Goal: Task Accomplishment & Management: Complete application form

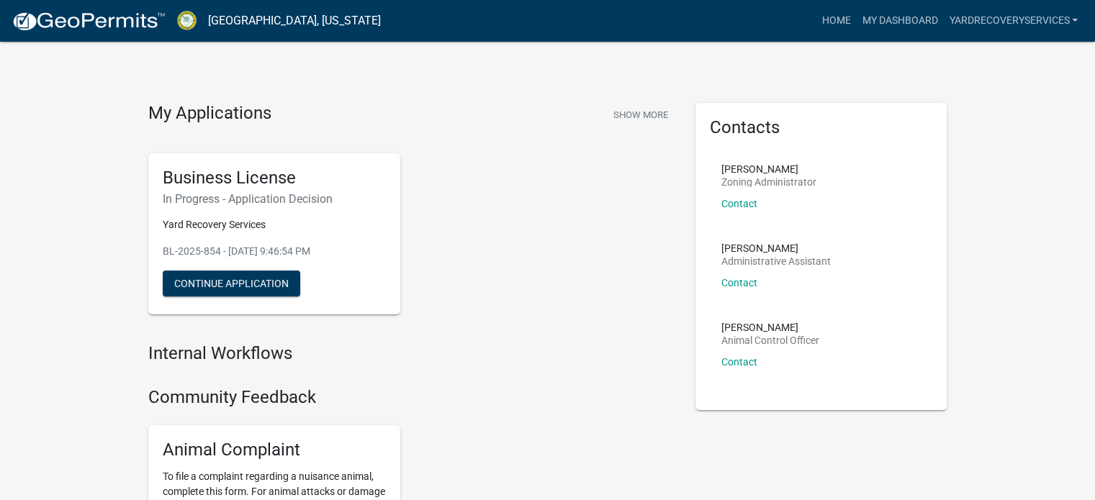
scroll to position [72, 0]
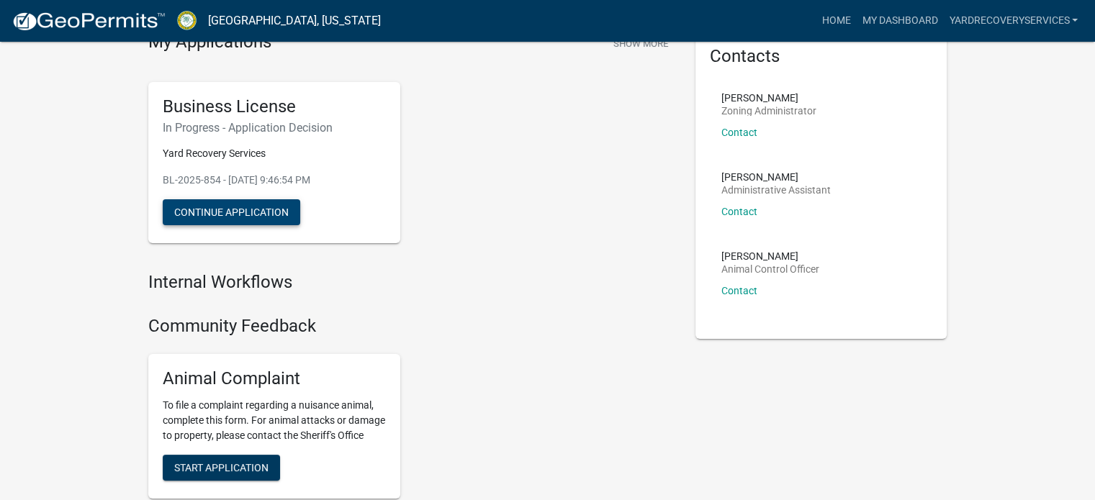
click at [238, 212] on button "Continue Application" at bounding box center [231, 212] width 137 height 26
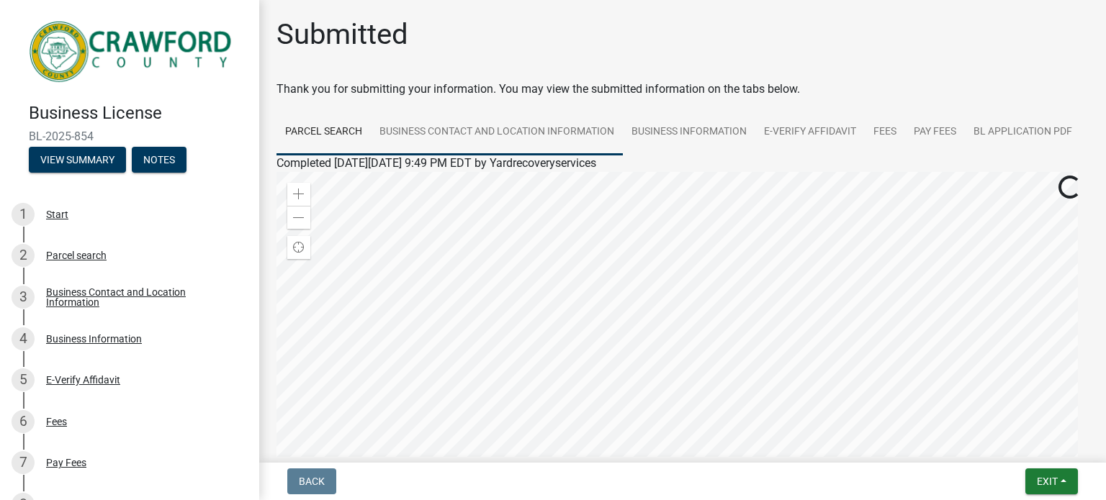
click at [437, 127] on link "Business Contact and Location Information" at bounding box center [497, 132] width 252 height 46
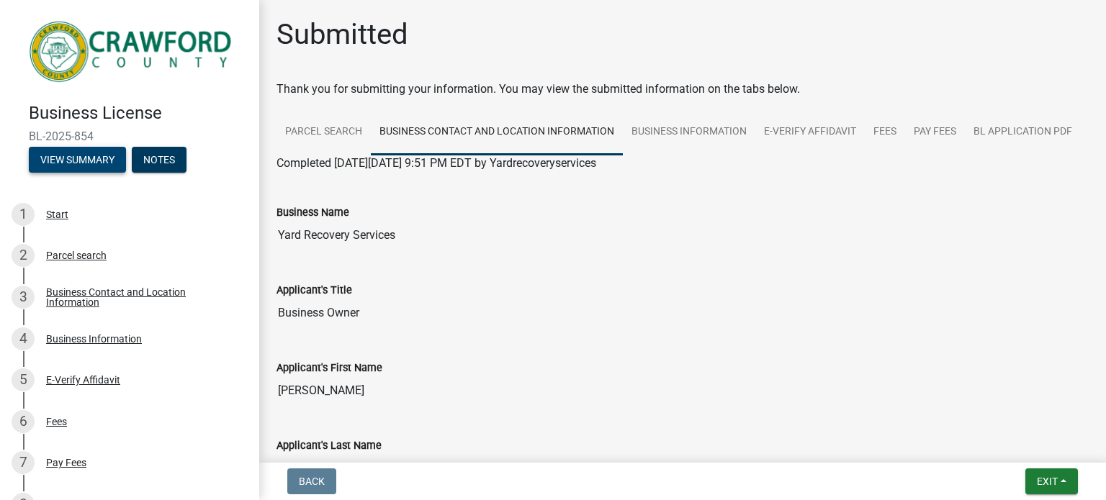
click at [78, 155] on button "View Summary" at bounding box center [77, 160] width 97 height 26
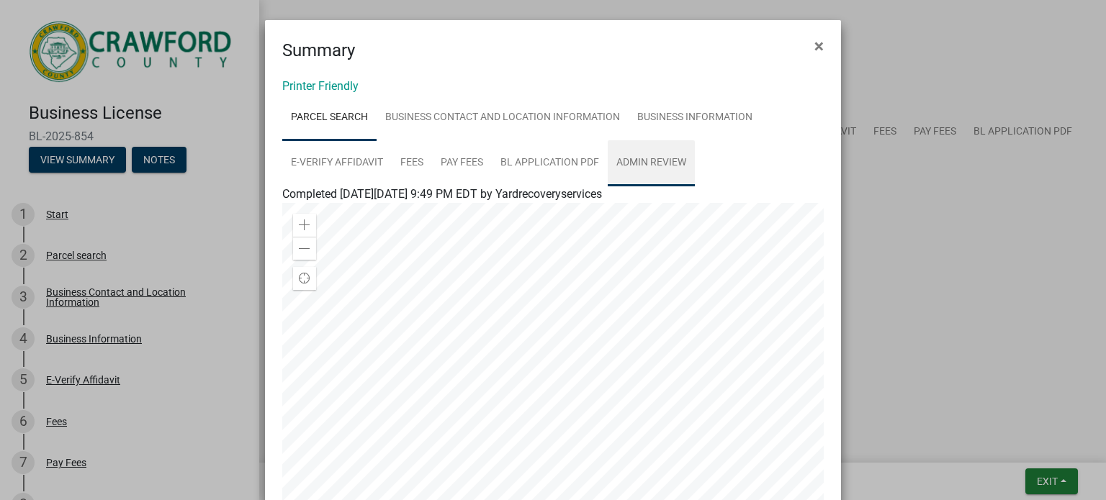
click at [669, 162] on link "Admin Review" at bounding box center [651, 163] width 87 height 46
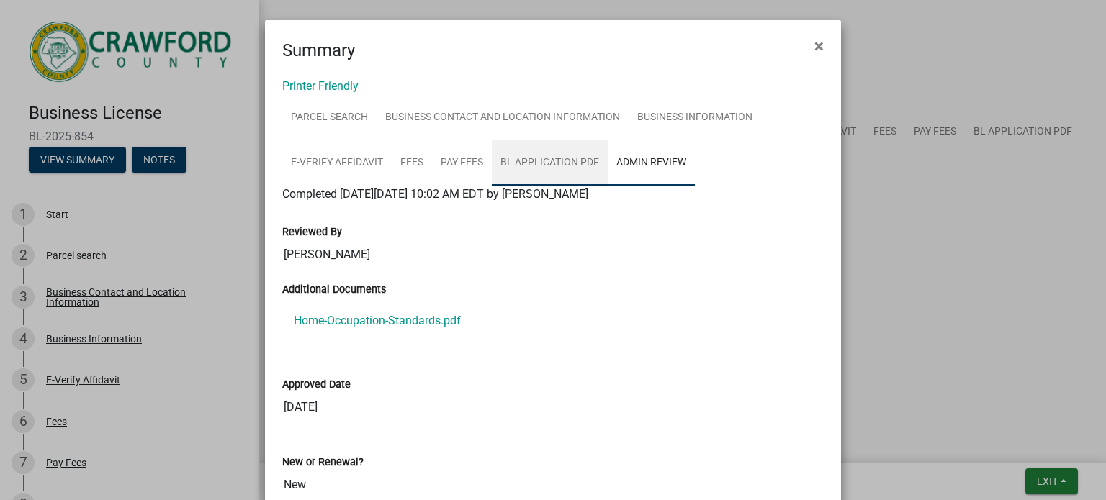
click at [530, 167] on link "BL Application PDF" at bounding box center [550, 163] width 116 height 46
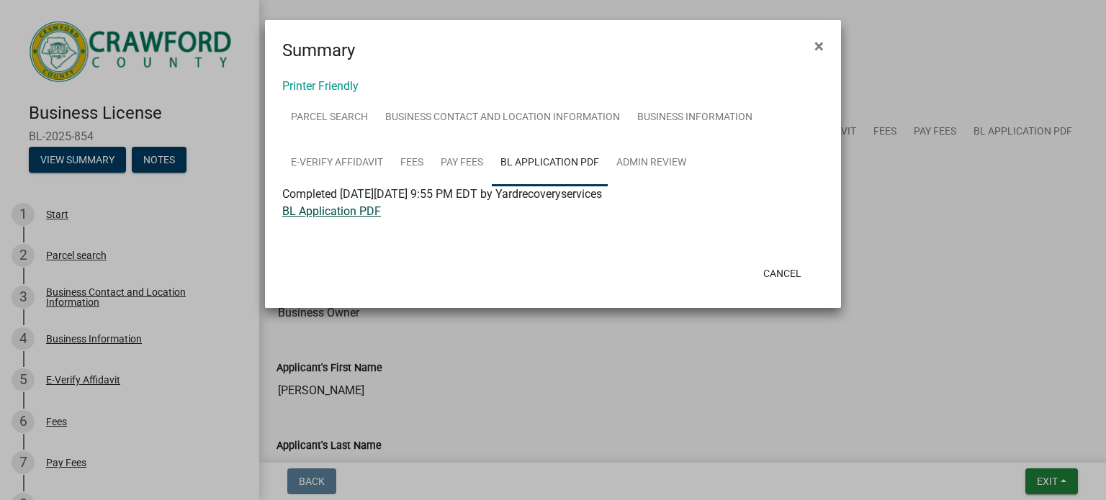
click at [337, 210] on link "BL Application PDF" at bounding box center [331, 211] width 99 height 14
click at [644, 164] on link "Admin Review" at bounding box center [651, 163] width 87 height 46
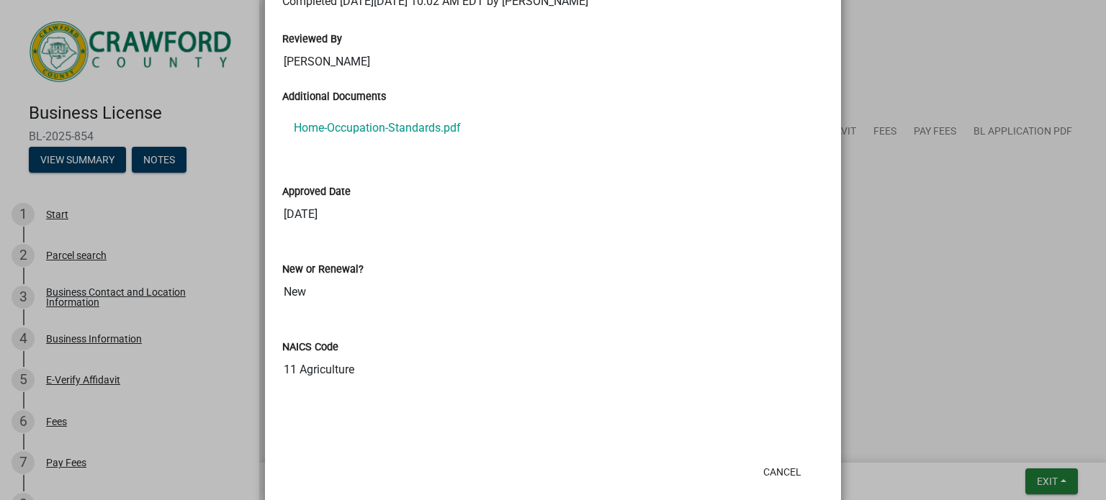
scroll to position [216, 0]
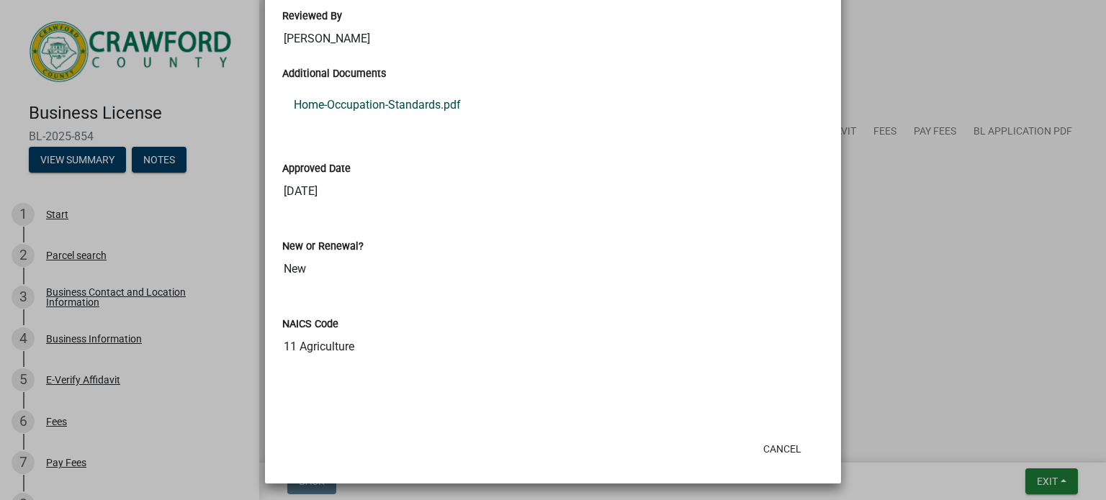
click at [397, 102] on link "Home-Occupation-Standards.pdf" at bounding box center [552, 105] width 541 height 35
click at [783, 456] on button "Cancel" at bounding box center [781, 449] width 61 height 26
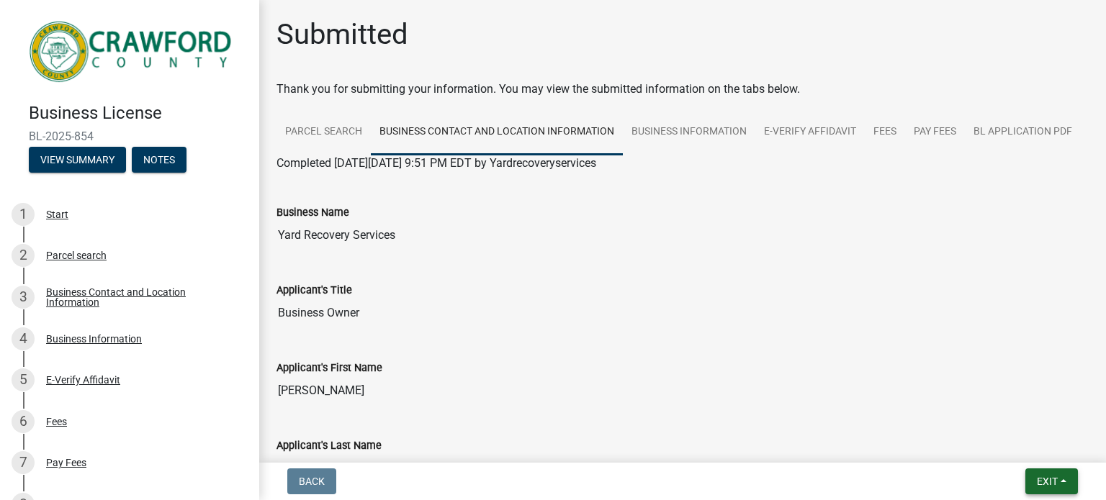
click at [1042, 488] on button "Exit" at bounding box center [1051, 482] width 53 height 26
